Goal: Navigation & Orientation: Find specific page/section

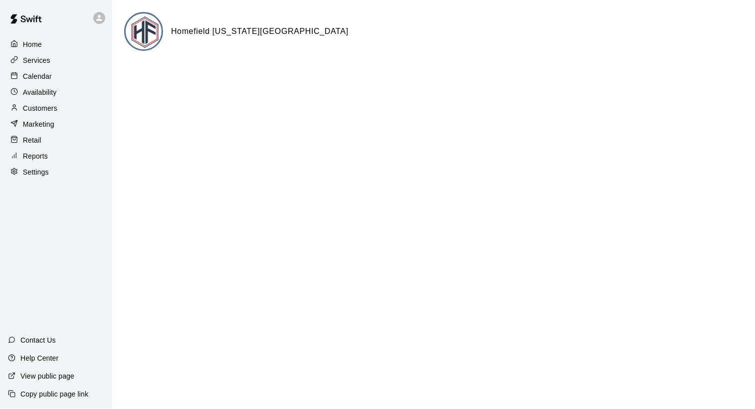
click at [19, 17] on img at bounding box center [26, 19] width 52 height 30
click at [34, 45] on p "Home" at bounding box center [33, 44] width 20 height 10
click at [98, 18] on icon at bounding box center [99, 17] width 9 height 9
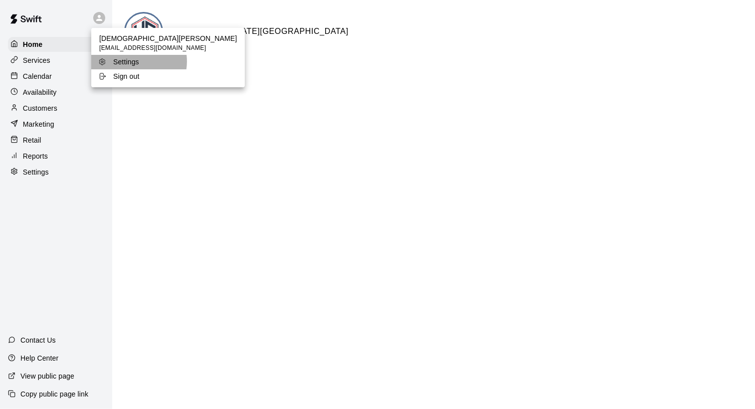
click at [132, 61] on p "Settings" at bounding box center [126, 62] width 26 height 10
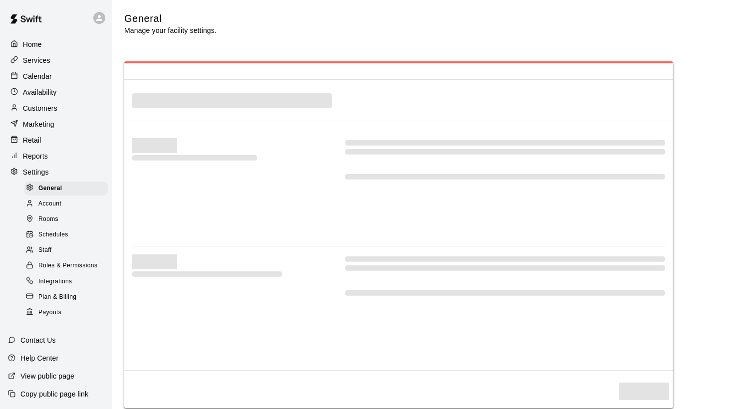
select select "**"
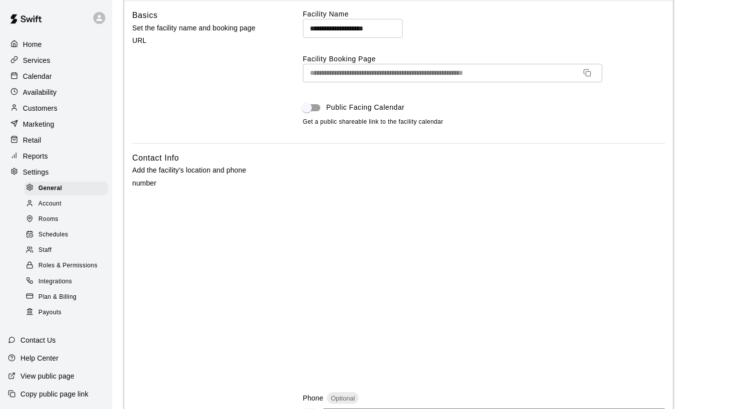
scroll to position [100, 0]
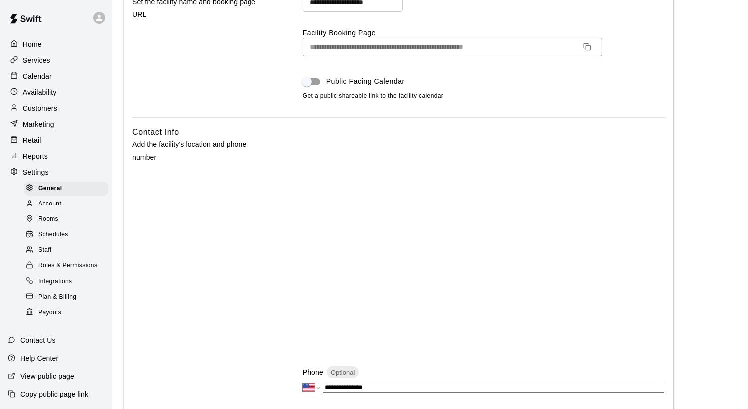
click at [52, 271] on span "Roles & Permissions" at bounding box center [67, 266] width 59 height 10
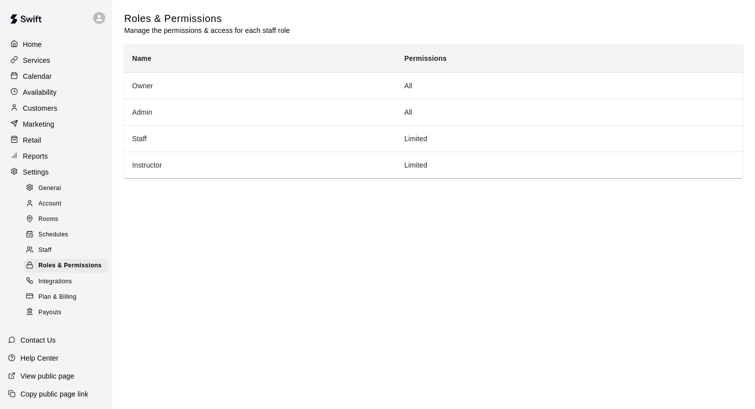
click at [51, 209] on span "Account" at bounding box center [49, 204] width 23 height 10
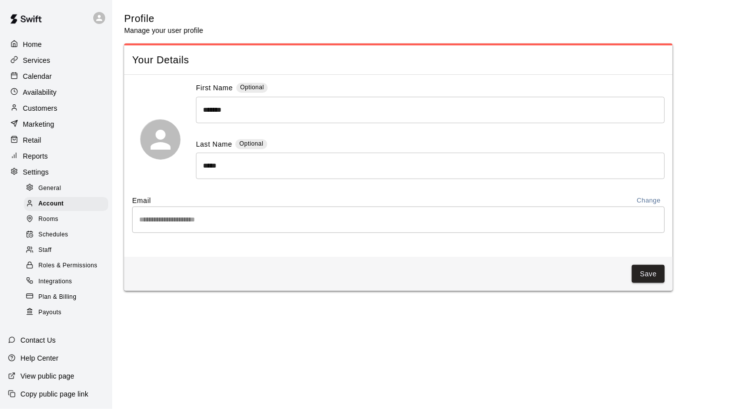
click at [47, 224] on span "Rooms" at bounding box center [48, 219] width 20 height 10
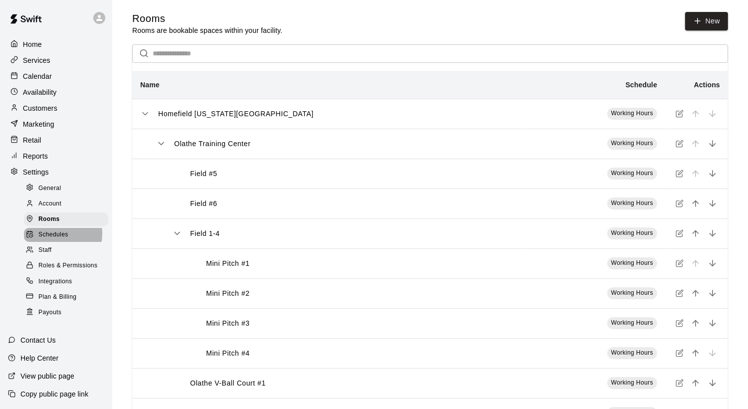
click at [46, 240] on span "Schedules" at bounding box center [53, 235] width 30 height 10
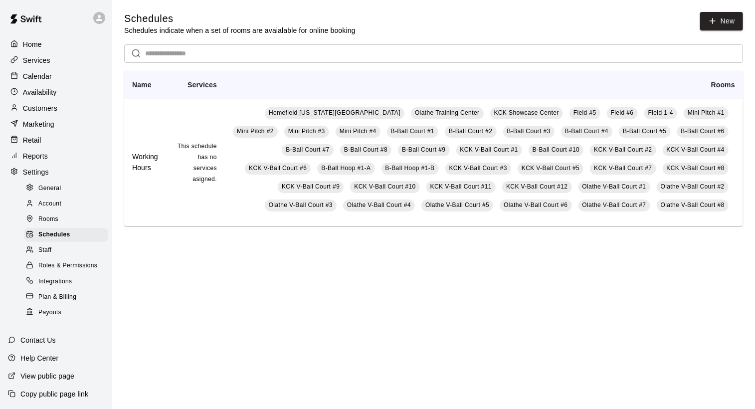
click at [32, 176] on p "Settings" at bounding box center [36, 172] width 26 height 10
select select "**"
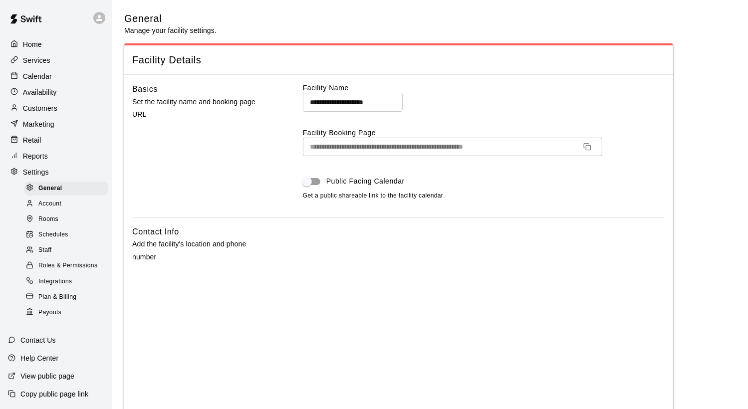
click at [154, 70] on div "Facility Details" at bounding box center [398, 59] width 549 height 29
click at [154, 89] on h6 "Basics" at bounding box center [144, 89] width 25 height 13
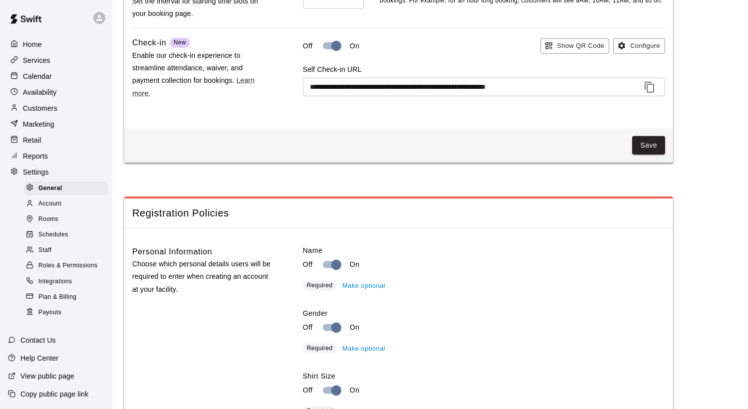
scroll to position [1247, 0]
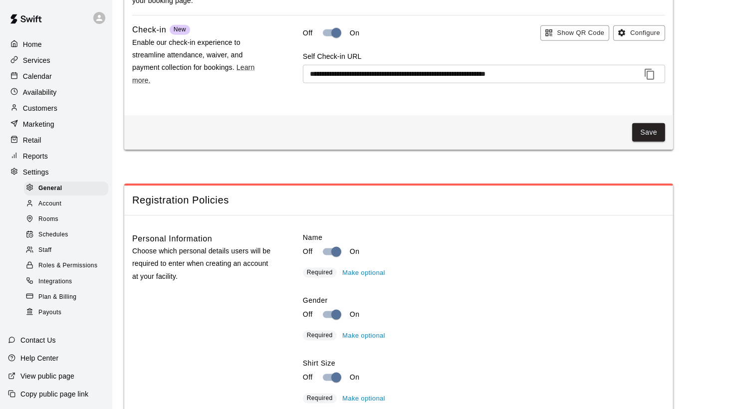
click at [28, 18] on img at bounding box center [26, 19] width 52 height 30
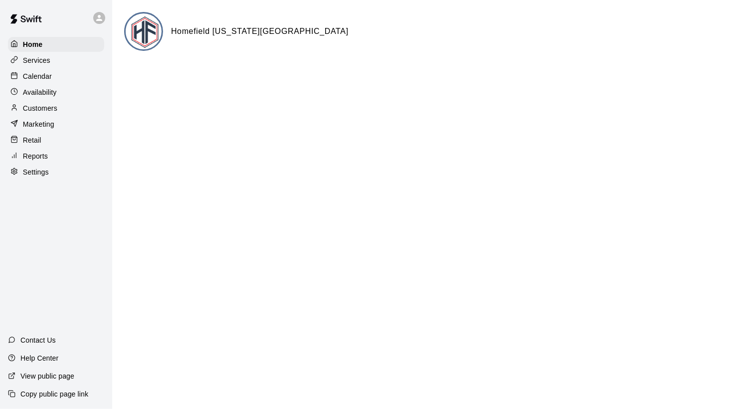
click at [31, 354] on p "Help Center" at bounding box center [39, 358] width 38 height 10
click at [23, 75] on p "Calendar" at bounding box center [37, 76] width 29 height 10
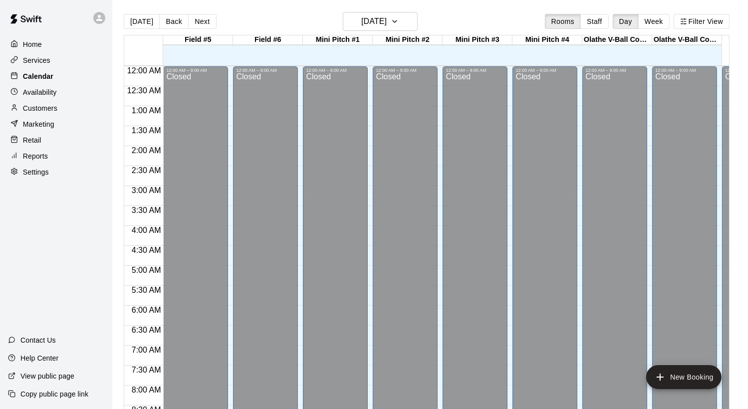
scroll to position [471, 0]
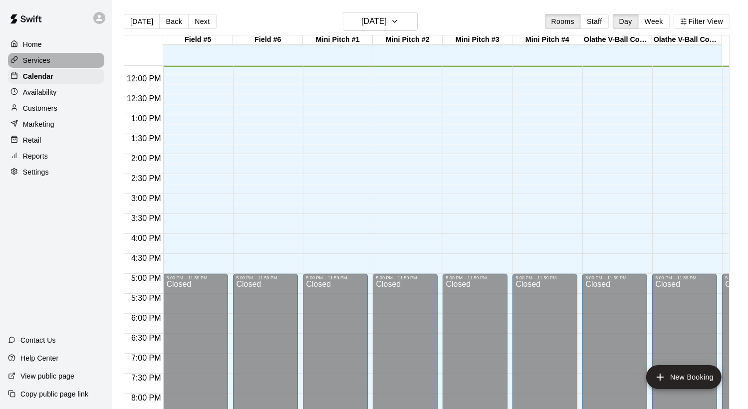
click at [13, 59] on icon at bounding box center [13, 59] width 7 height 7
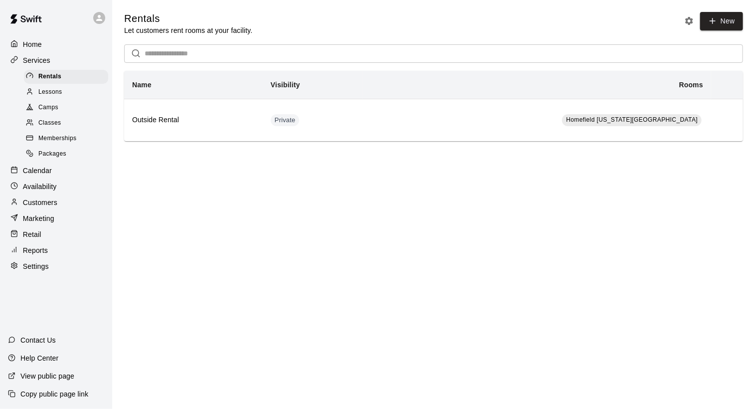
click at [24, 271] on p "Settings" at bounding box center [36, 266] width 26 height 10
select select "**"
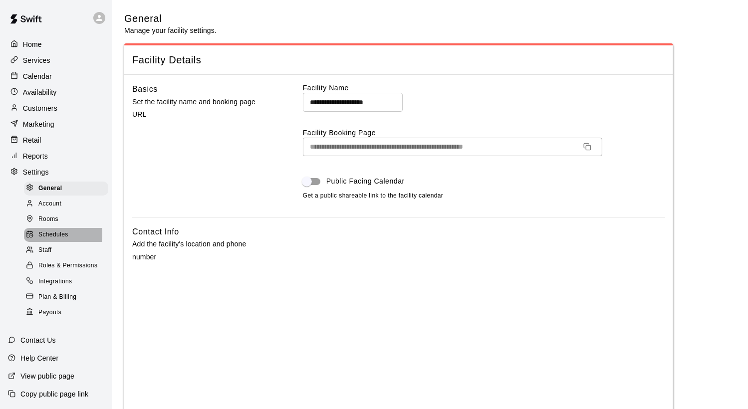
click at [38, 240] on span "Schedules" at bounding box center [53, 235] width 30 height 10
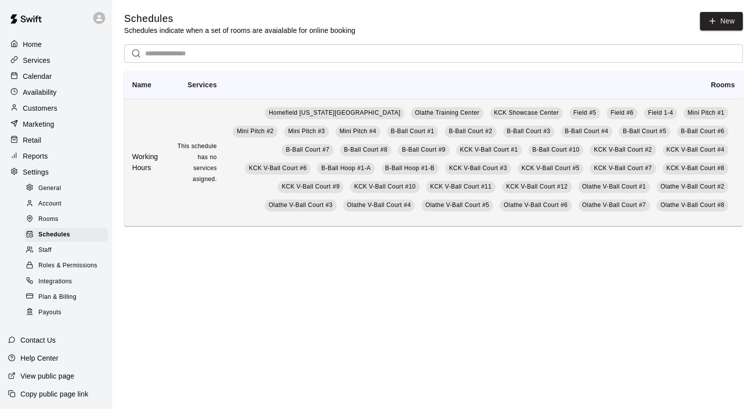
click at [144, 168] on h6 "Working Hours" at bounding box center [146, 163] width 28 height 22
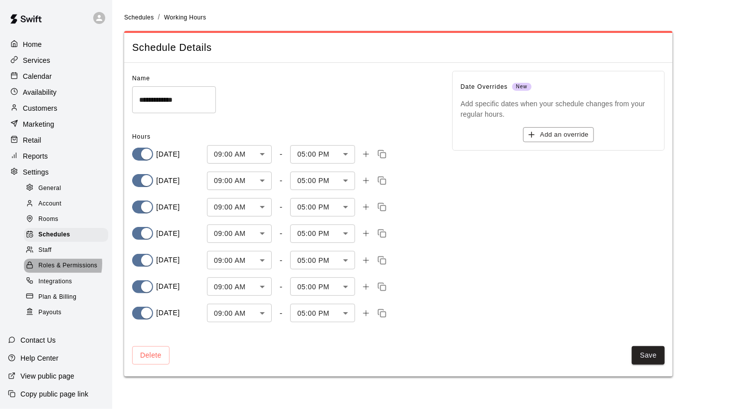
click at [53, 271] on span "Roles & Permissions" at bounding box center [67, 266] width 59 height 10
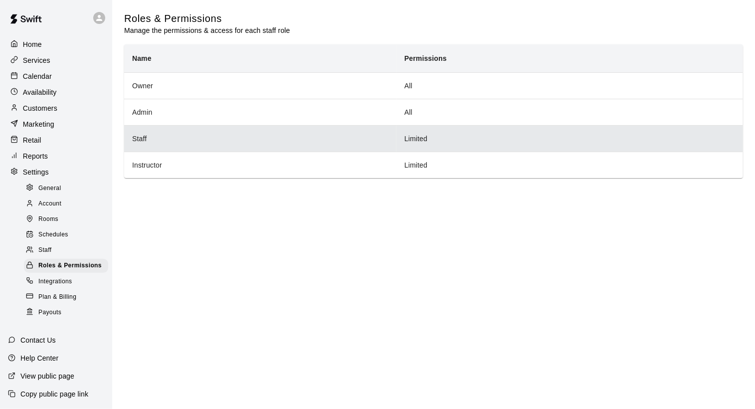
click at [141, 148] on th "Staff" at bounding box center [260, 138] width 272 height 26
